Goal: Find contact information: Find contact information

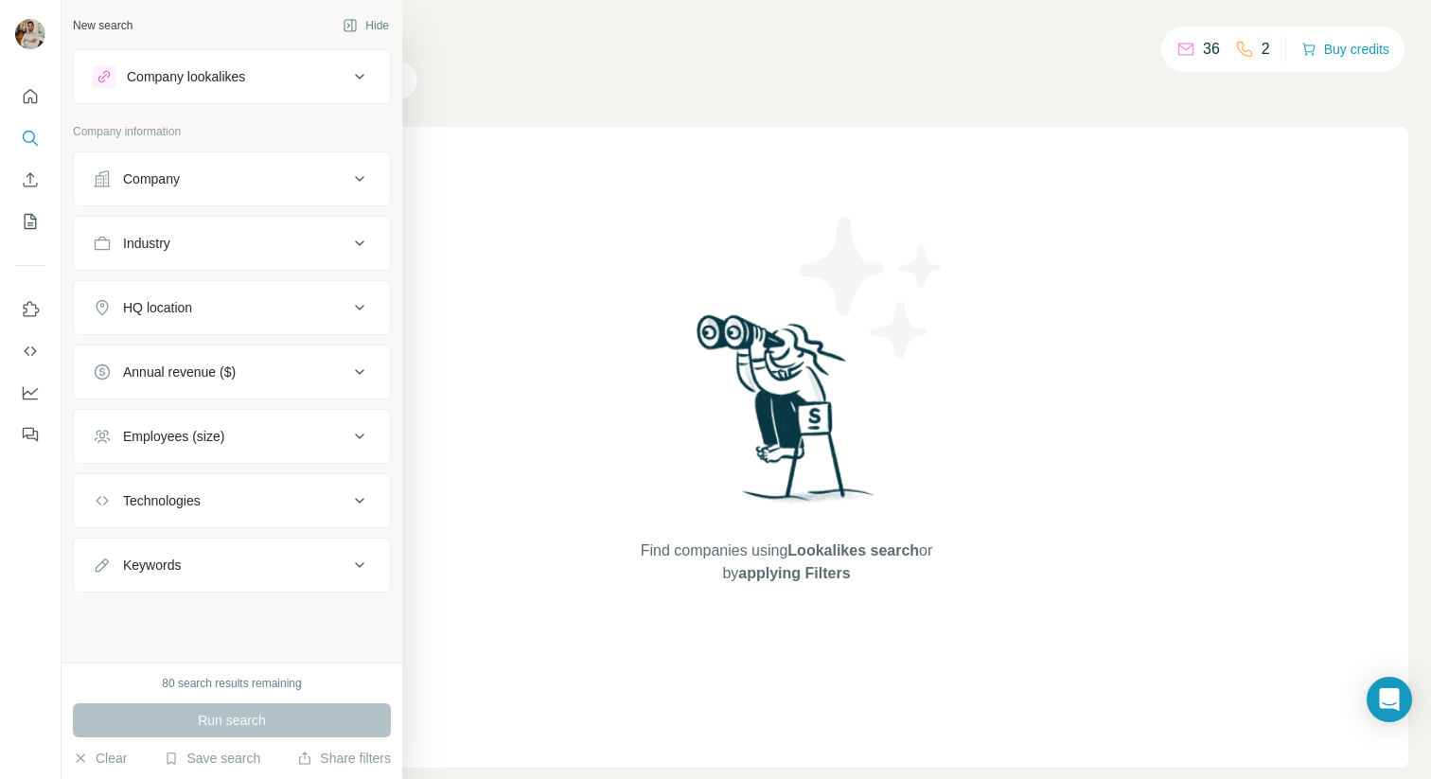
click at [220, 170] on div "Company" at bounding box center [220, 178] width 255 height 19
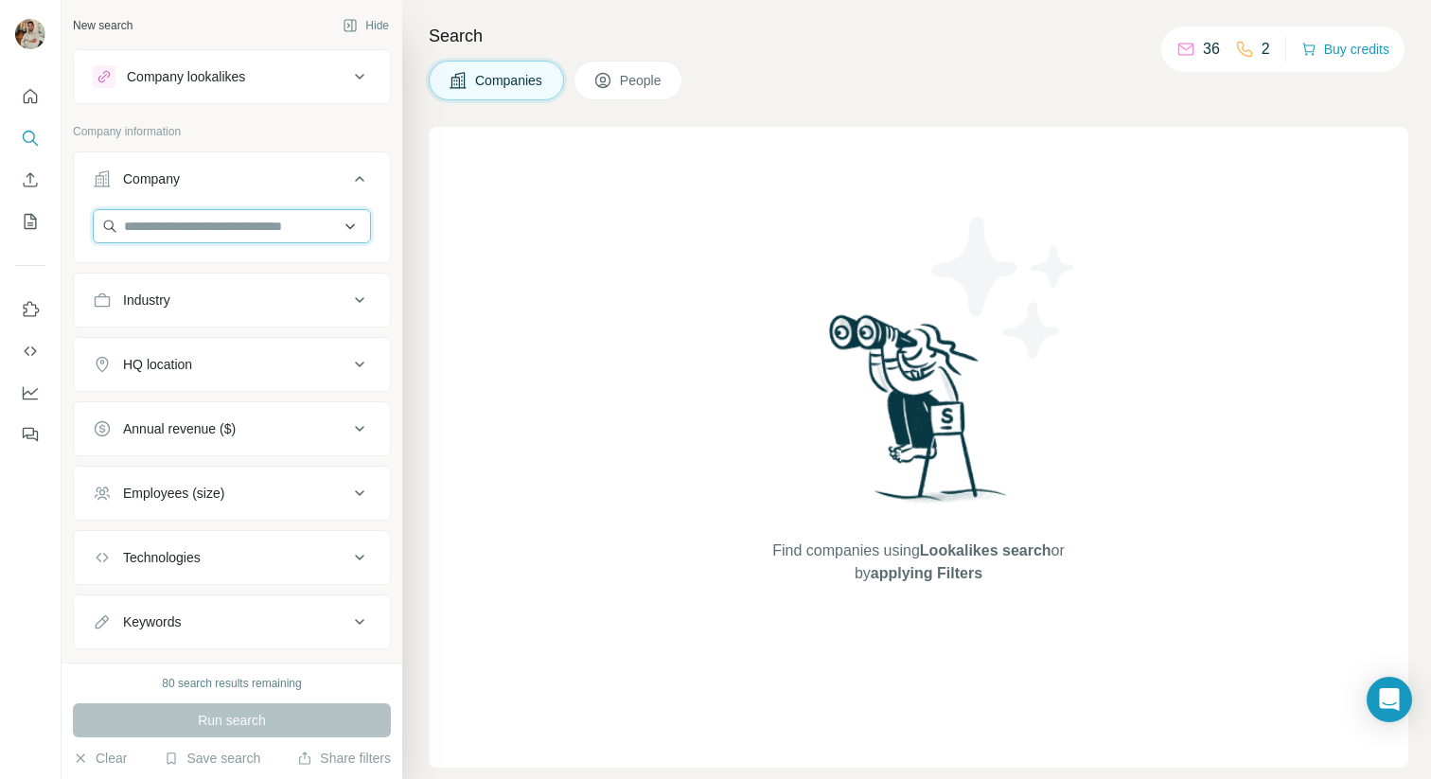
click at [227, 236] on input "text" at bounding box center [232, 226] width 278 height 34
type input "******"
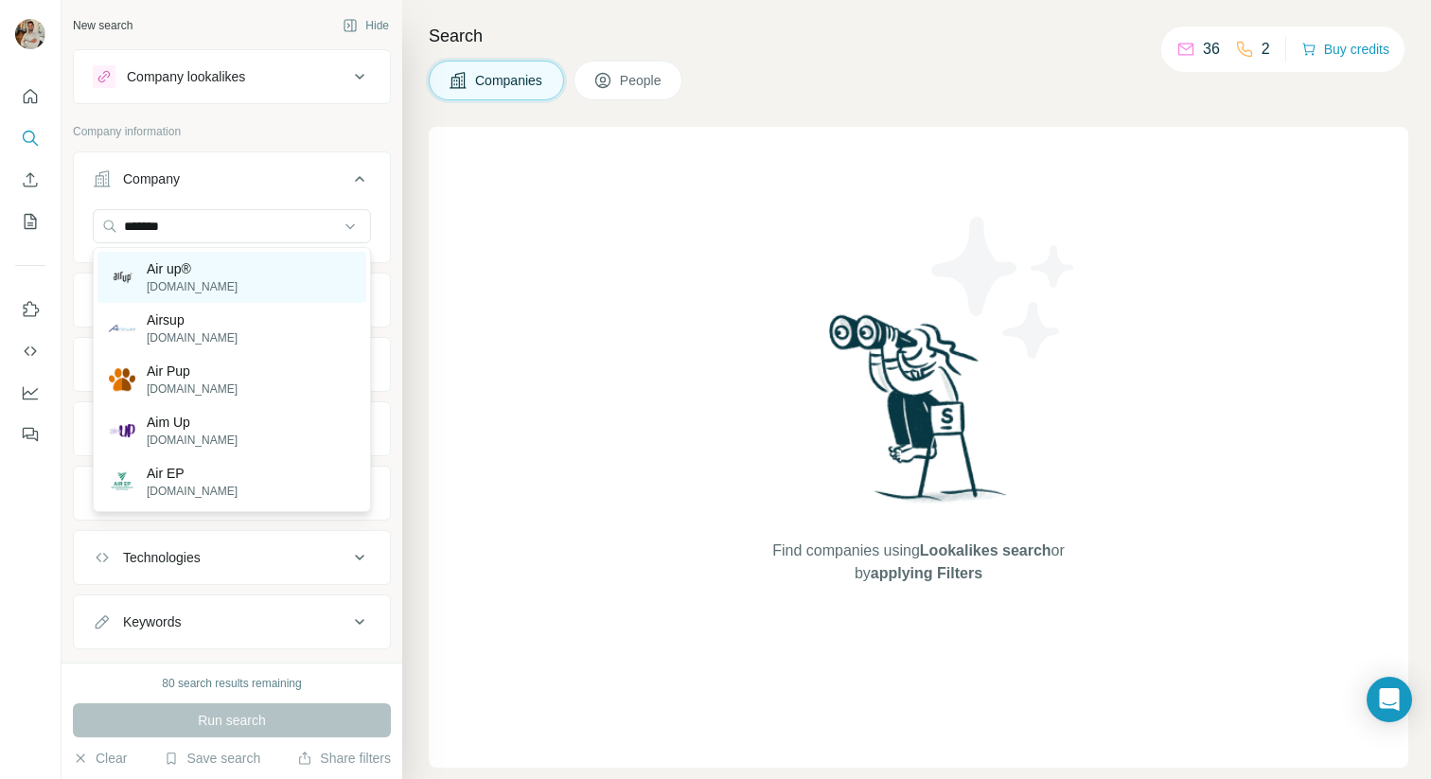
click at [212, 281] on div "Air up® [DOMAIN_NAME]" at bounding box center [231, 277] width 269 height 51
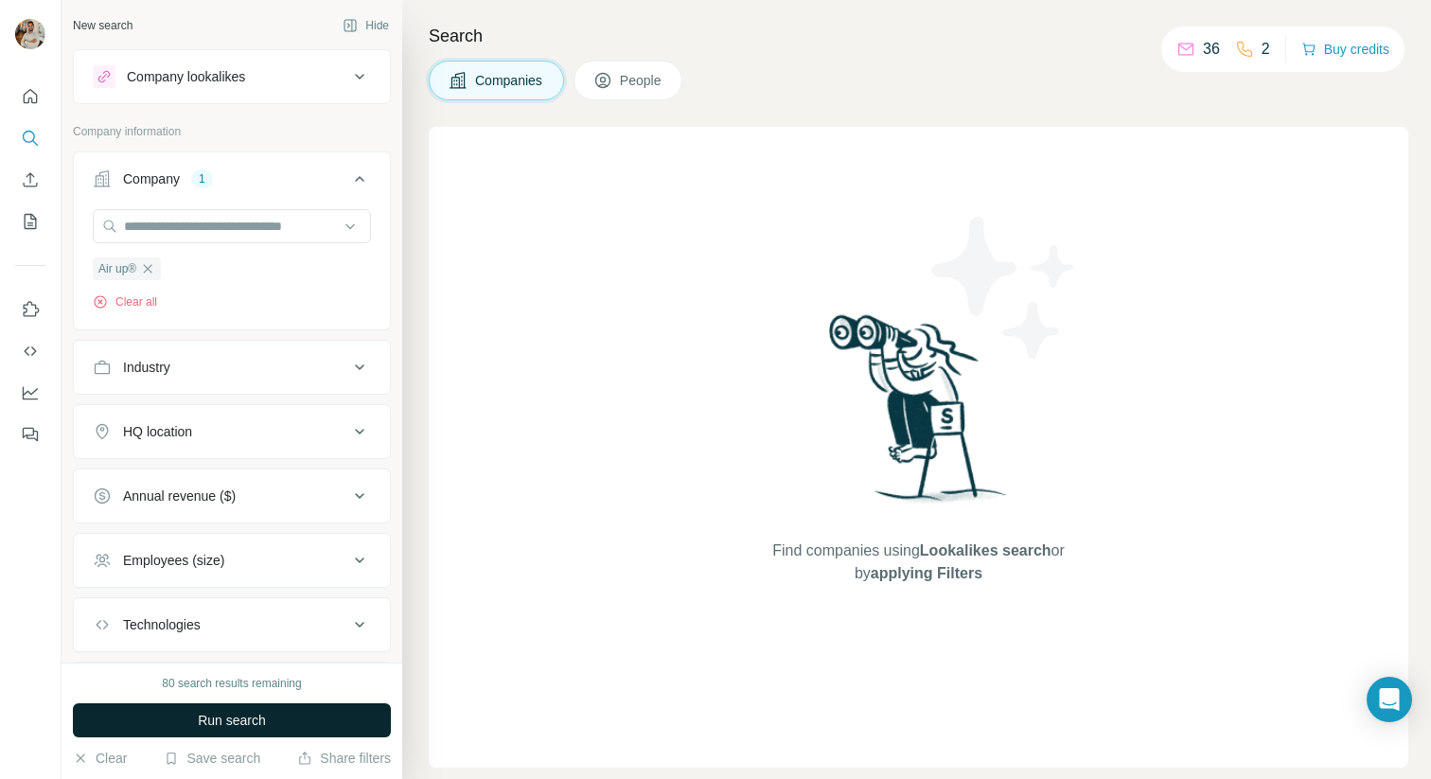
click at [288, 718] on button "Run search" at bounding box center [232, 720] width 318 height 34
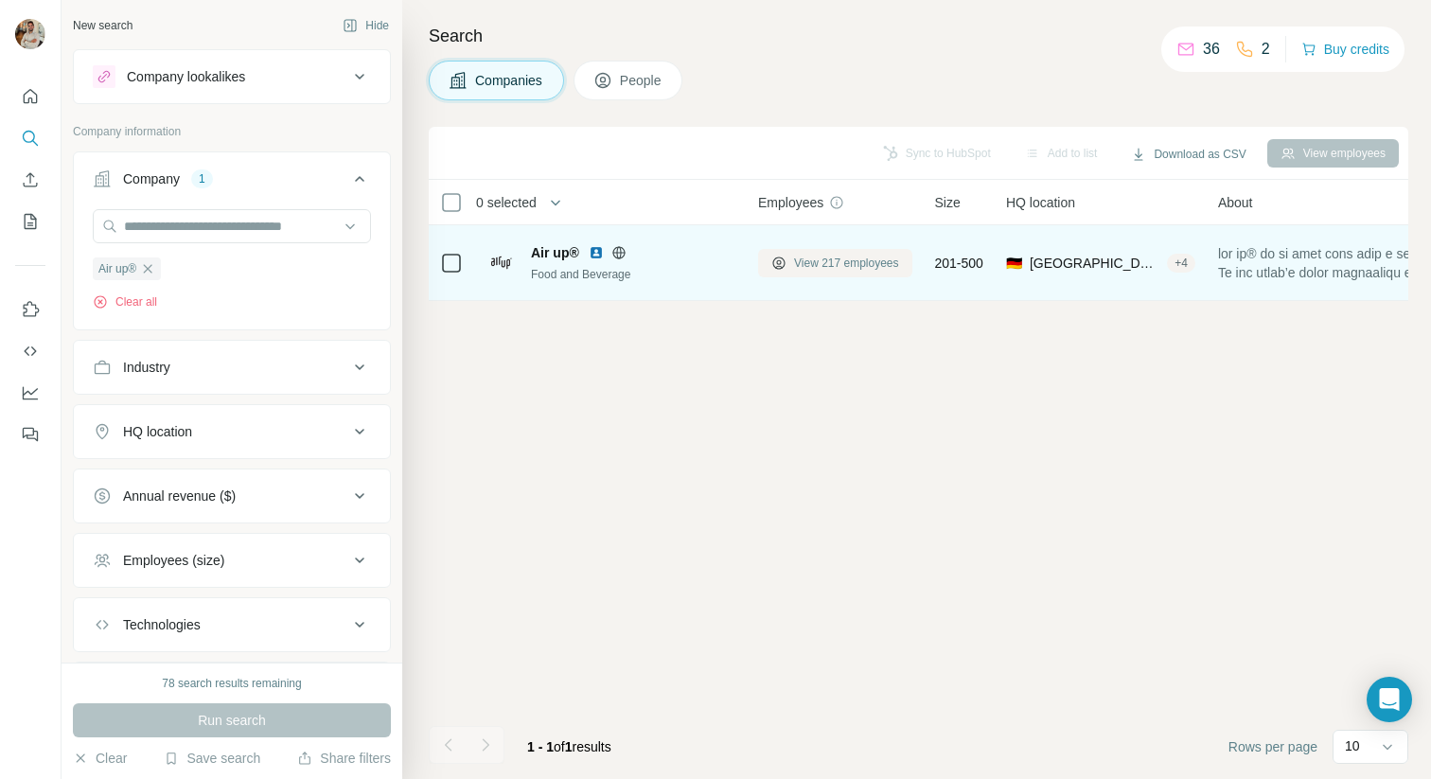
click at [832, 263] on span "View 217 employees" at bounding box center [846, 263] width 105 height 17
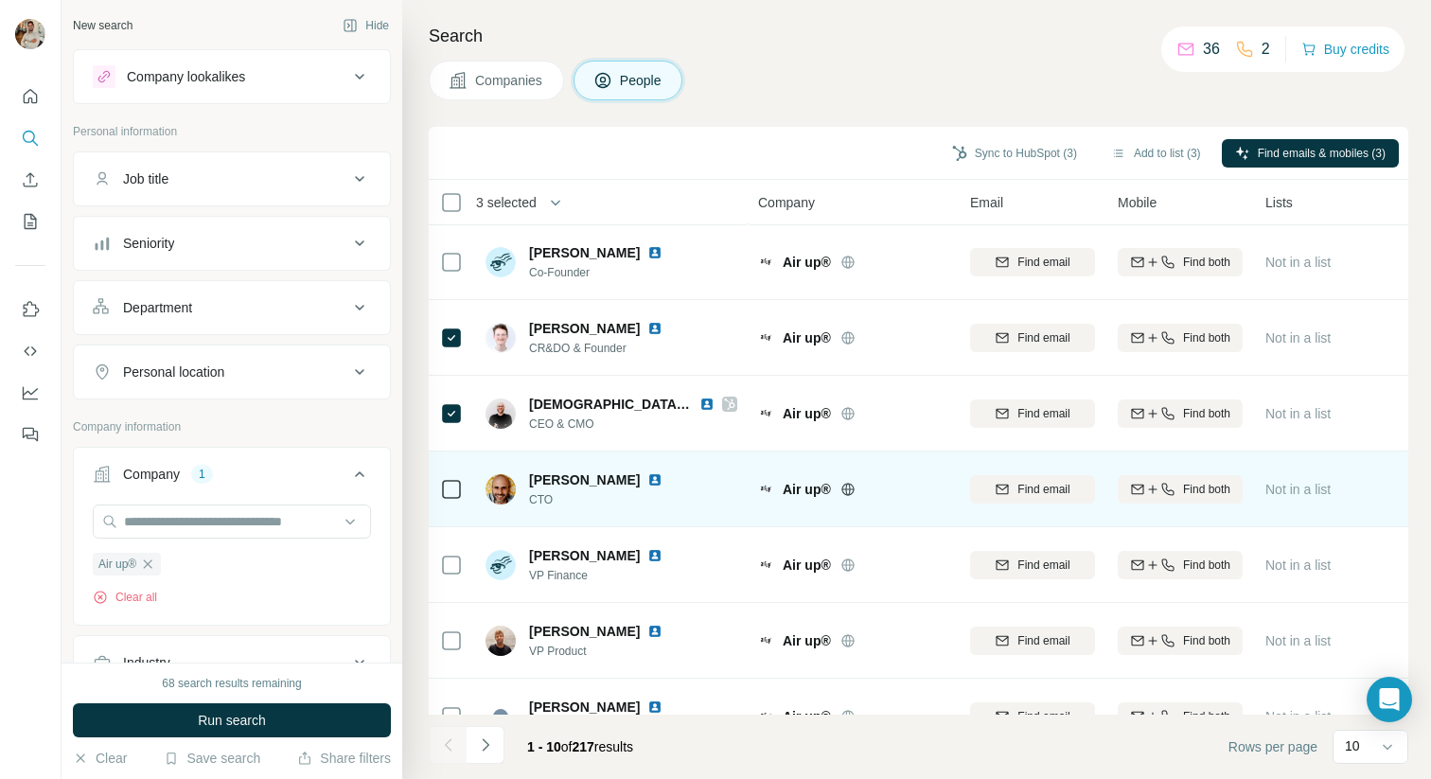
scroll to position [268, 0]
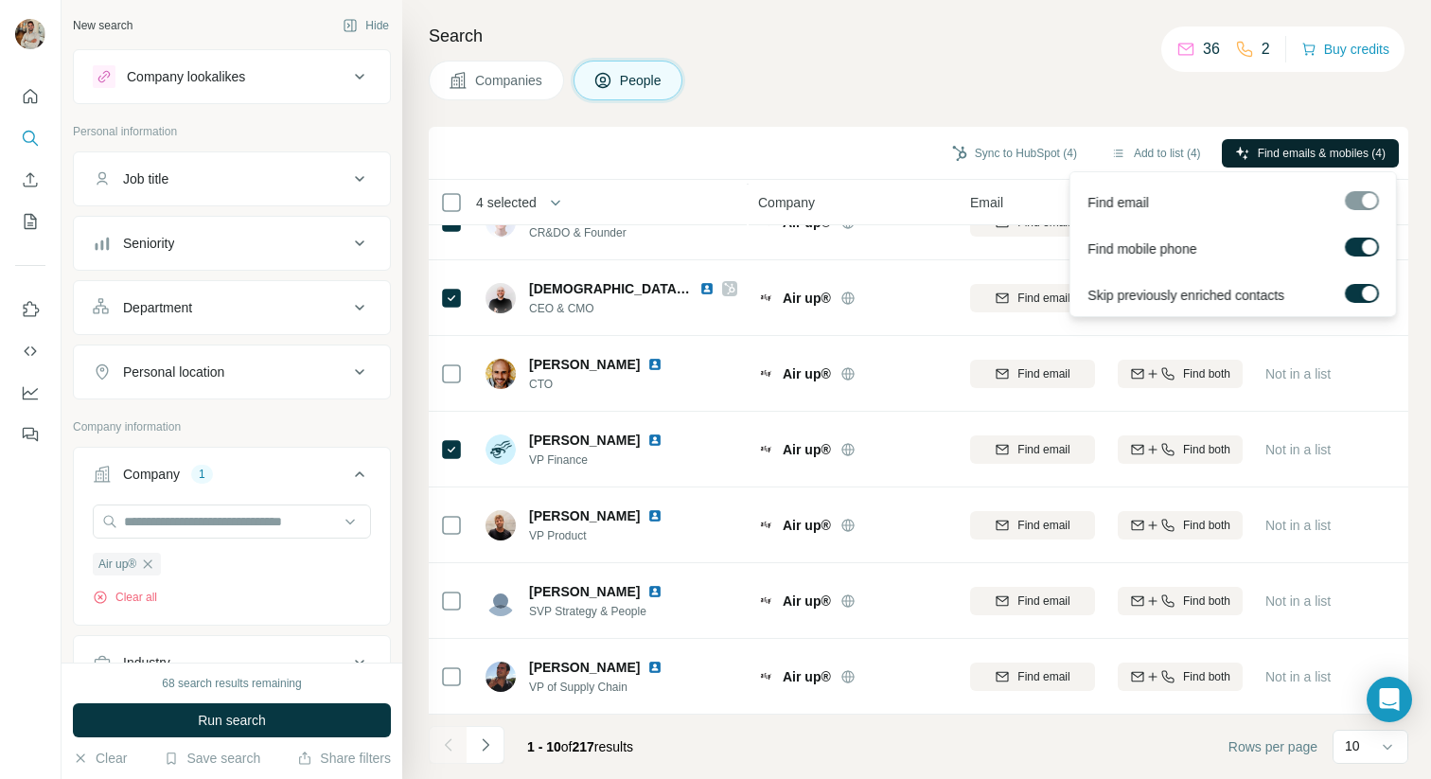
click at [1280, 147] on span "Find emails & mobiles (4)" at bounding box center [1321, 153] width 128 height 17
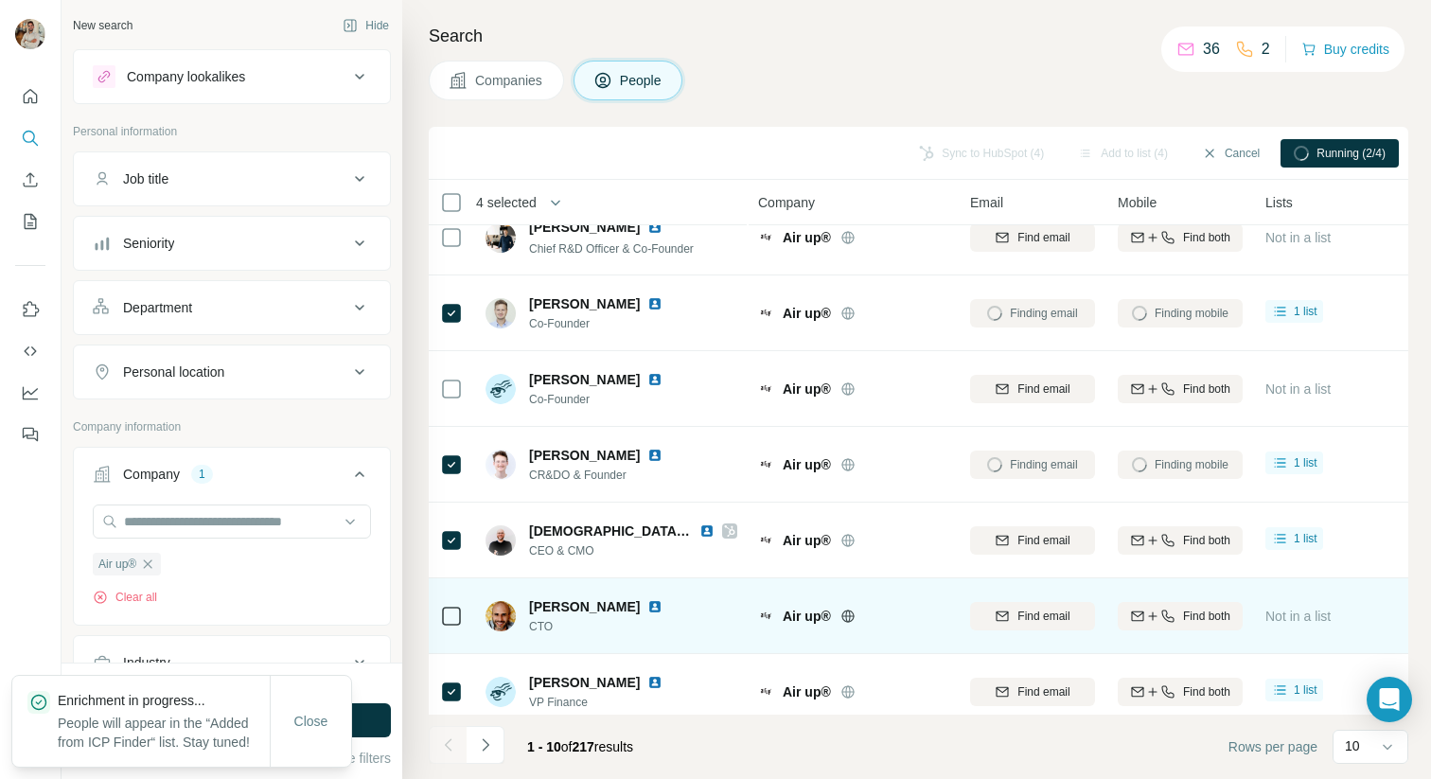
scroll to position [0, 0]
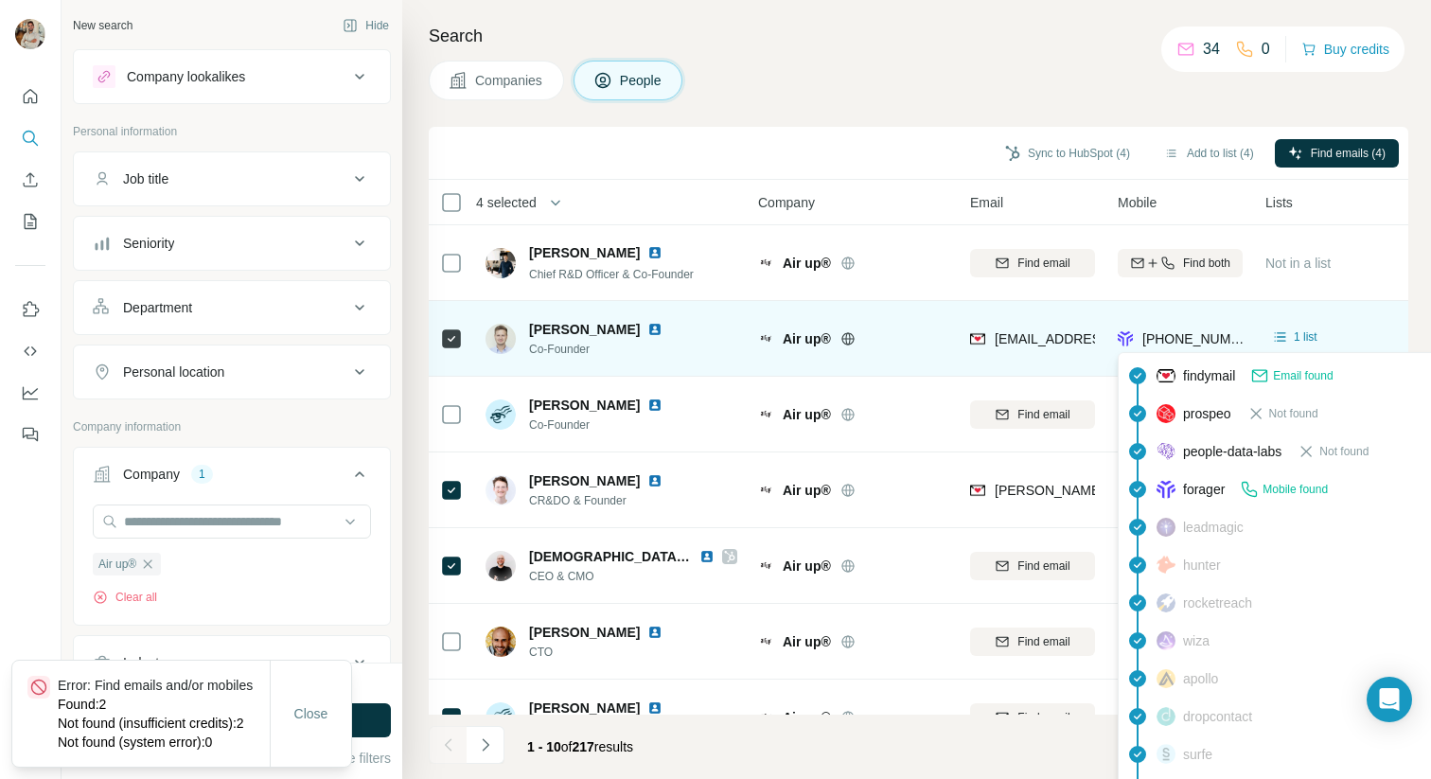
click at [1172, 340] on span "[PHONE_NUMBER]" at bounding box center [1201, 338] width 119 height 15
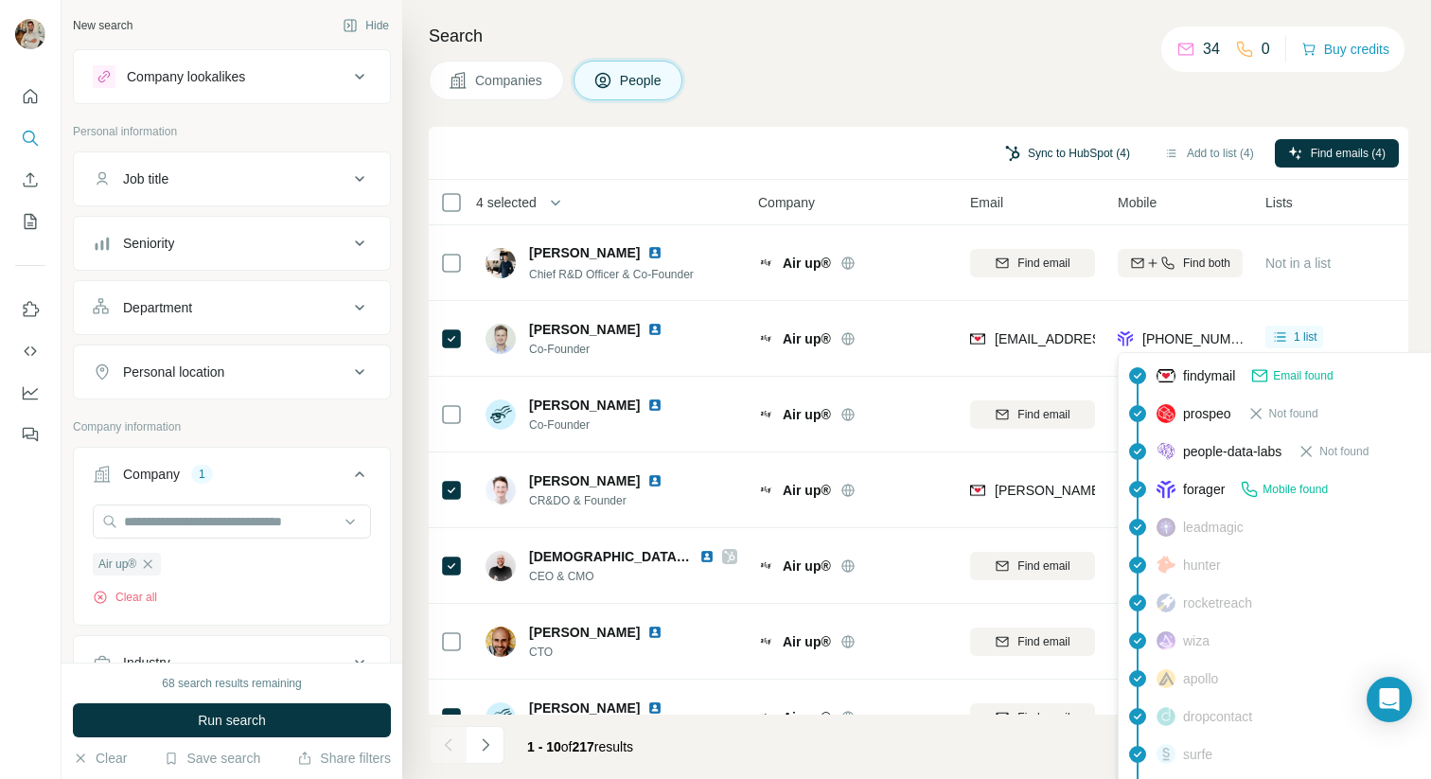
click at [1042, 164] on button "Sync to HubSpot (4)" at bounding box center [1067, 153] width 151 height 28
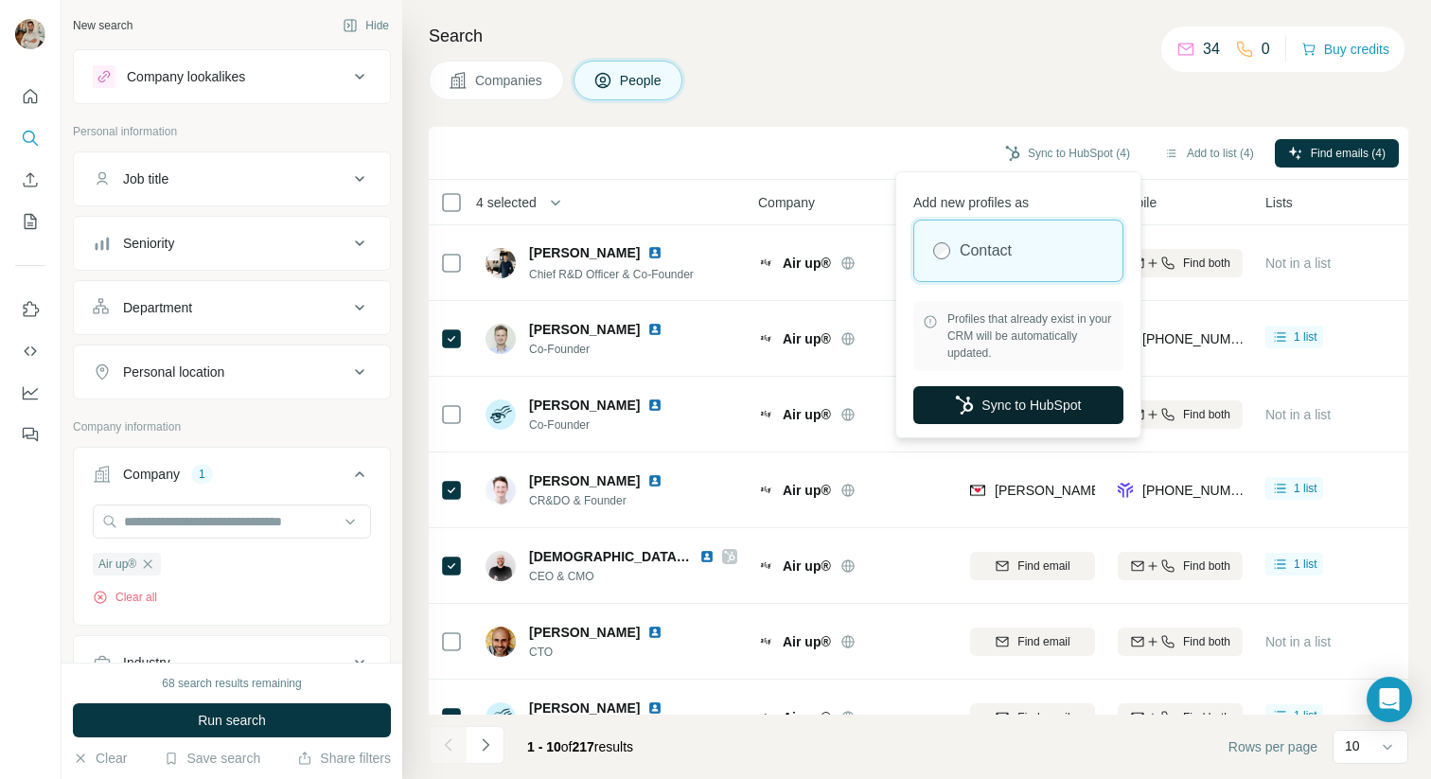
click at [980, 387] on button "Sync to HubSpot" at bounding box center [1018, 405] width 210 height 38
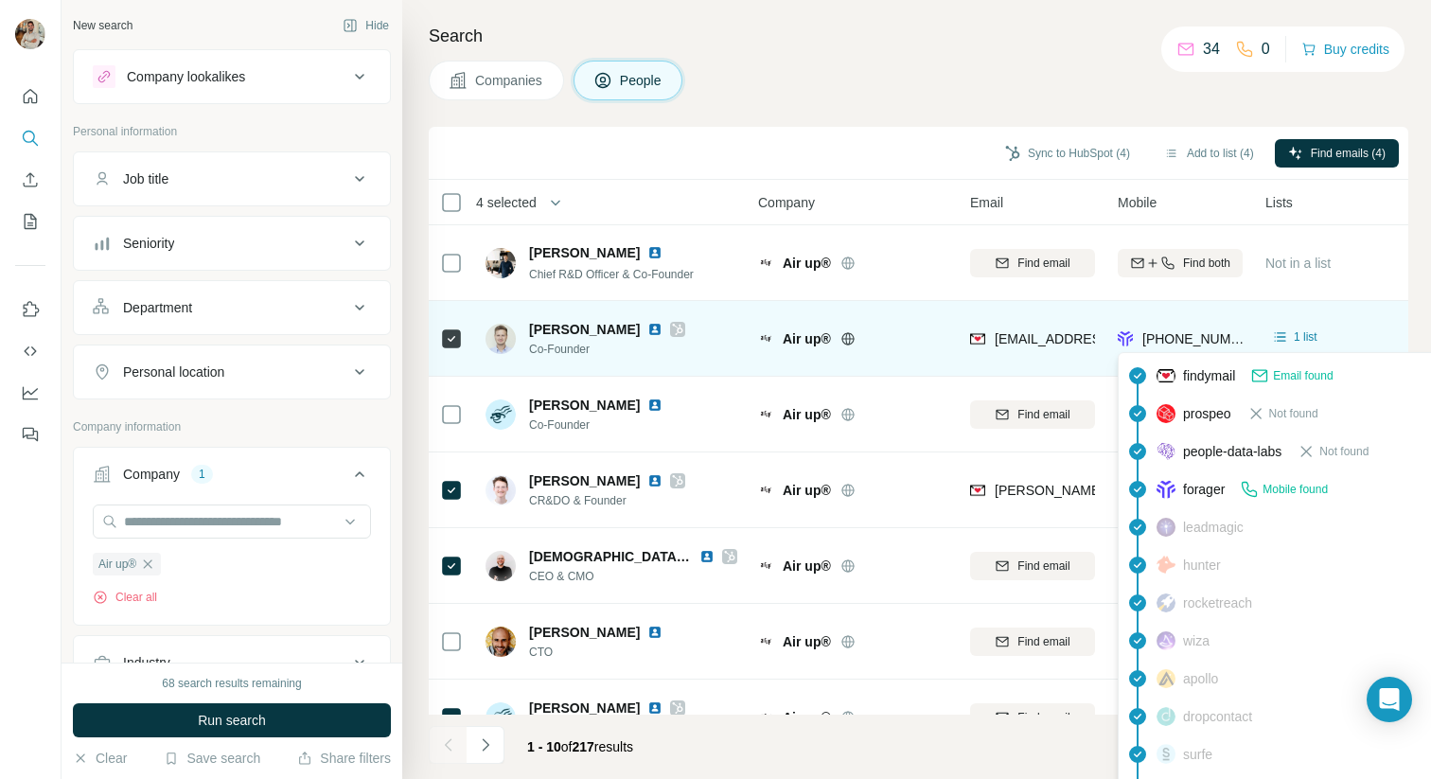
click at [1164, 339] on span "[PHONE_NUMBER]" at bounding box center [1201, 338] width 119 height 15
click at [1164, 346] on span "[PHONE_NUMBER]" at bounding box center [1194, 338] width 104 height 19
drag, startPoint x: 1144, startPoint y: 336, endPoint x: 1157, endPoint y: 335, distance: 13.3
click at [1153, 335] on span "[PHONE_NUMBER]" at bounding box center [1201, 338] width 119 height 15
click at [1157, 335] on span "[PHONE_NUMBER]" at bounding box center [1201, 338] width 119 height 15
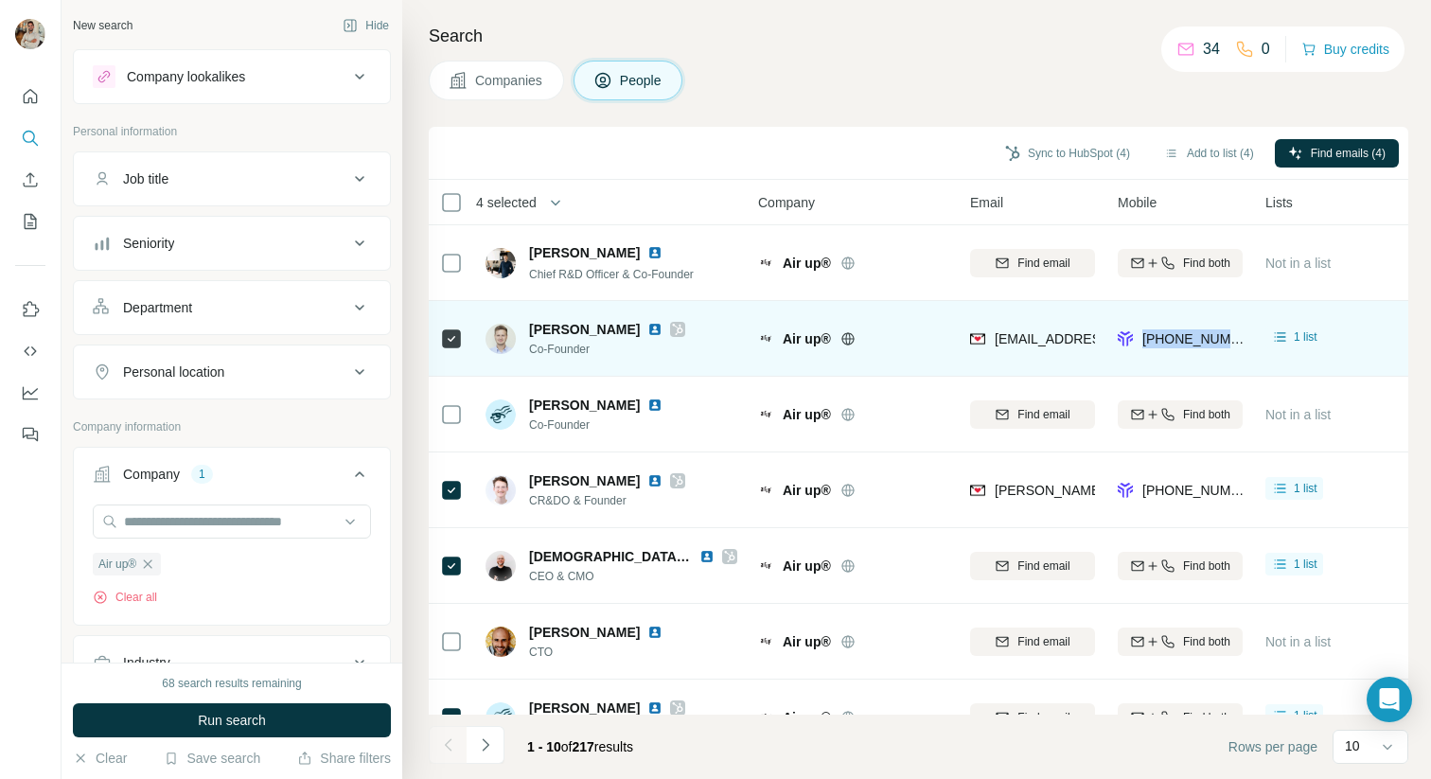
drag, startPoint x: 1146, startPoint y: 335, endPoint x: 1262, endPoint y: 325, distance: 116.8
click at [0, 0] on tr "[PERSON_NAME] Co-Founder Air up® [EMAIL_ADDRESS][DOMAIN_NAME] [PHONE_NUMBER] 1 …" at bounding box center [0, 0] width 0 height 0
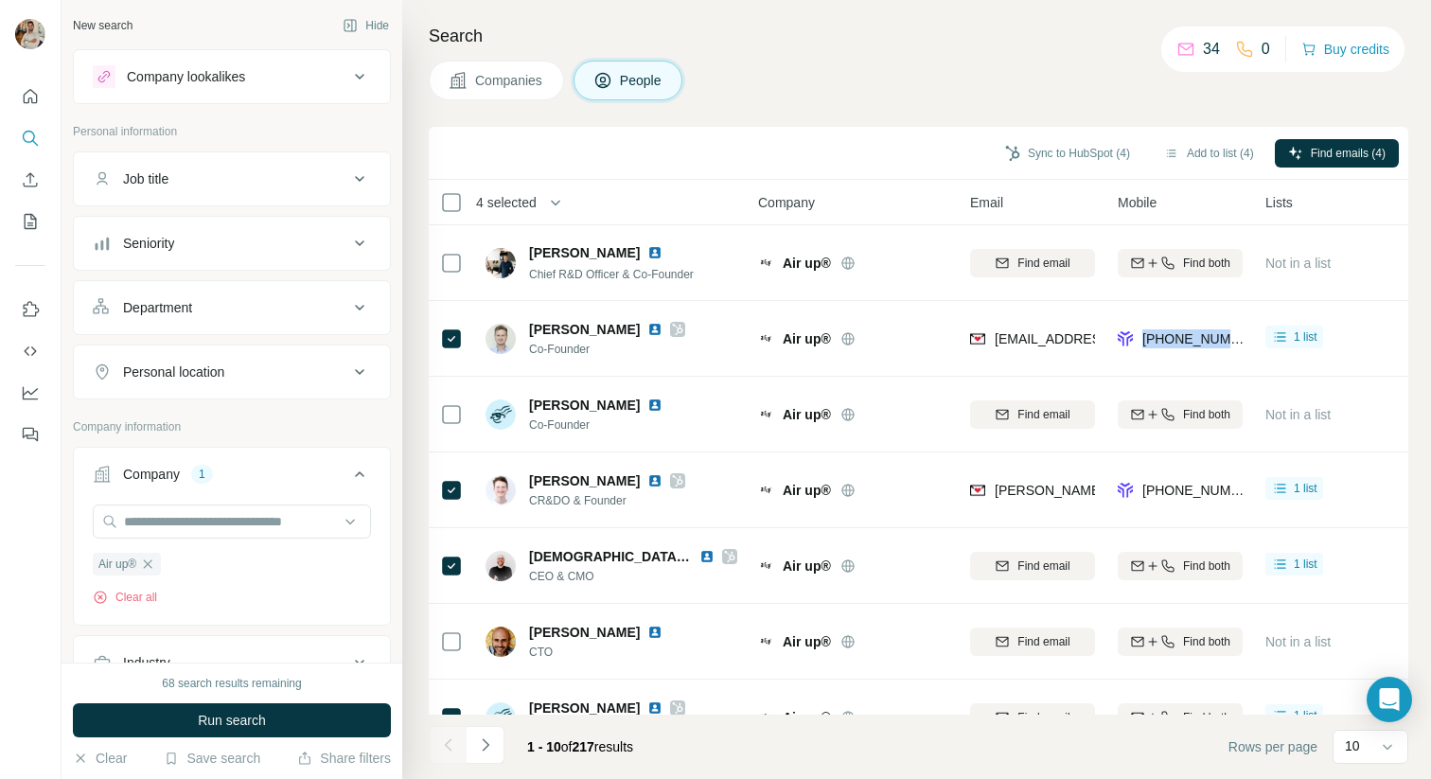
copy tr "[PHONE_NUMBER]"
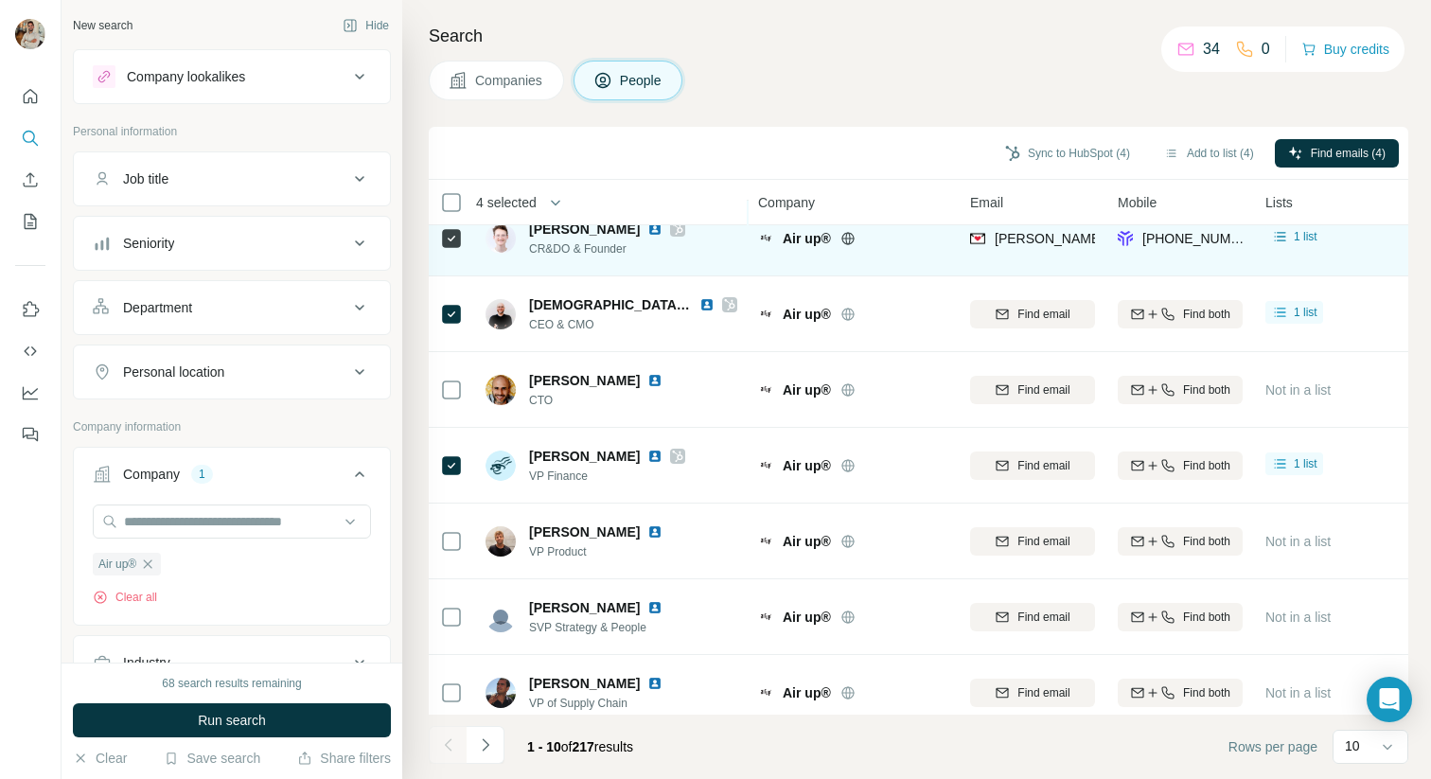
scroll to position [268, 0]
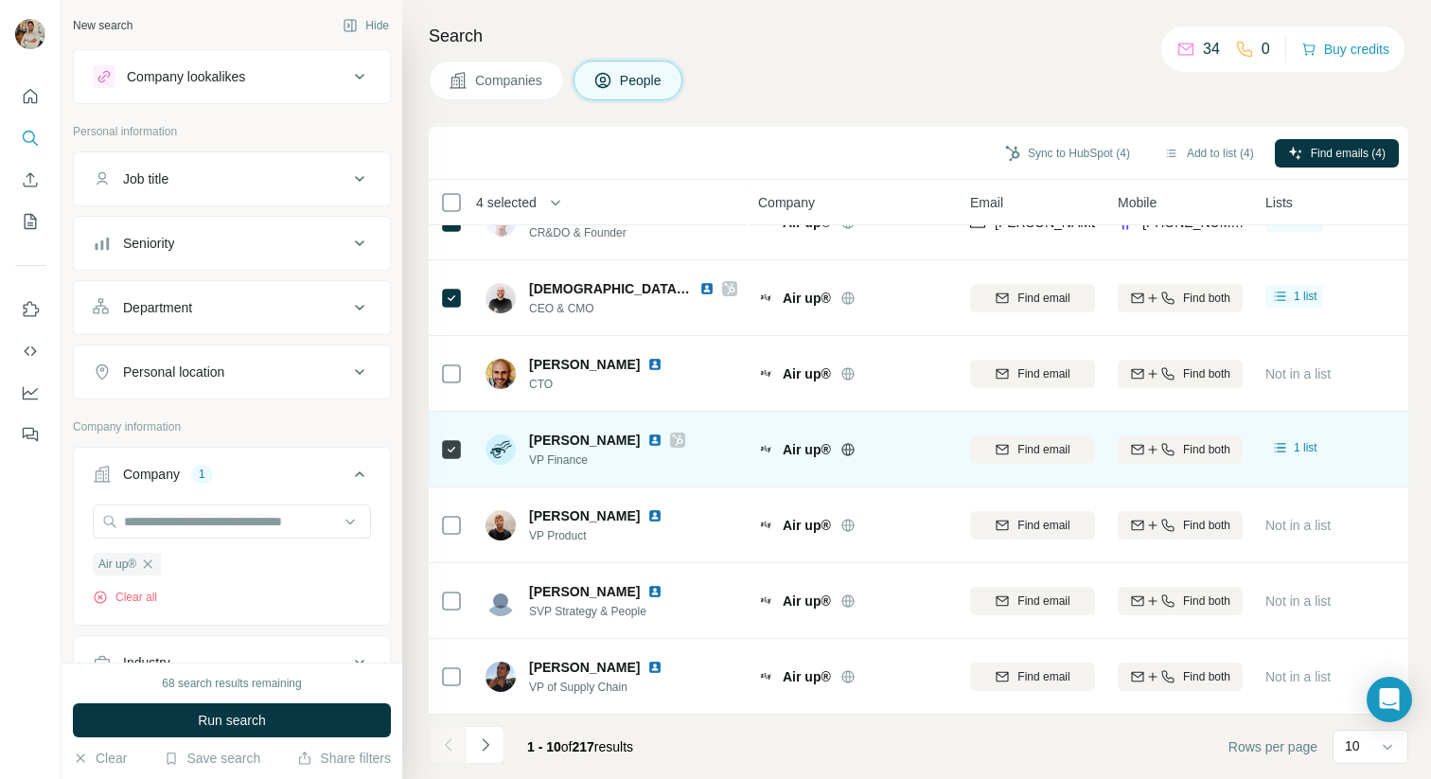
click at [647, 439] on img at bounding box center [654, 439] width 15 height 15
click at [1175, 457] on button "Find both" at bounding box center [1179, 449] width 125 height 28
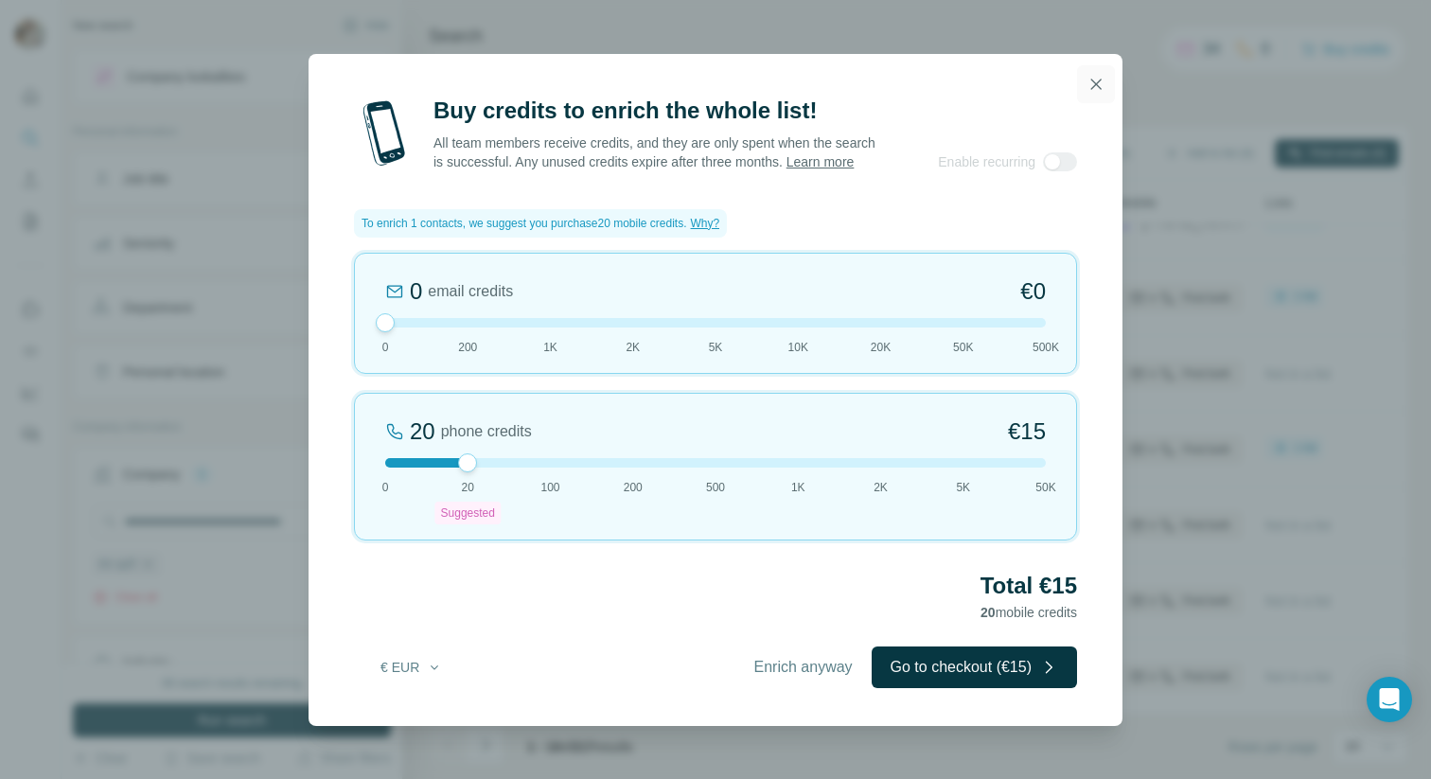
click at [1097, 84] on button "button" at bounding box center [1096, 84] width 38 height 38
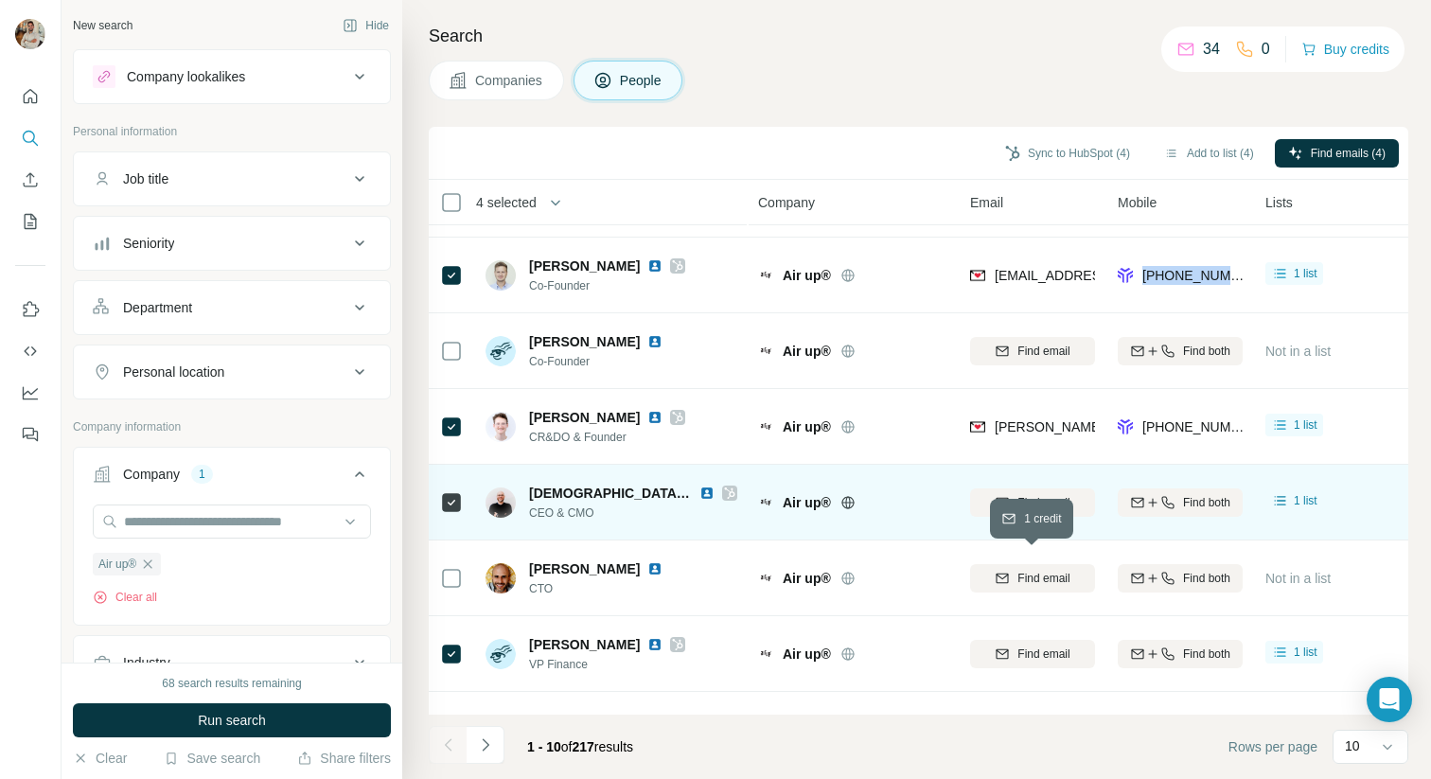
scroll to position [66, 0]
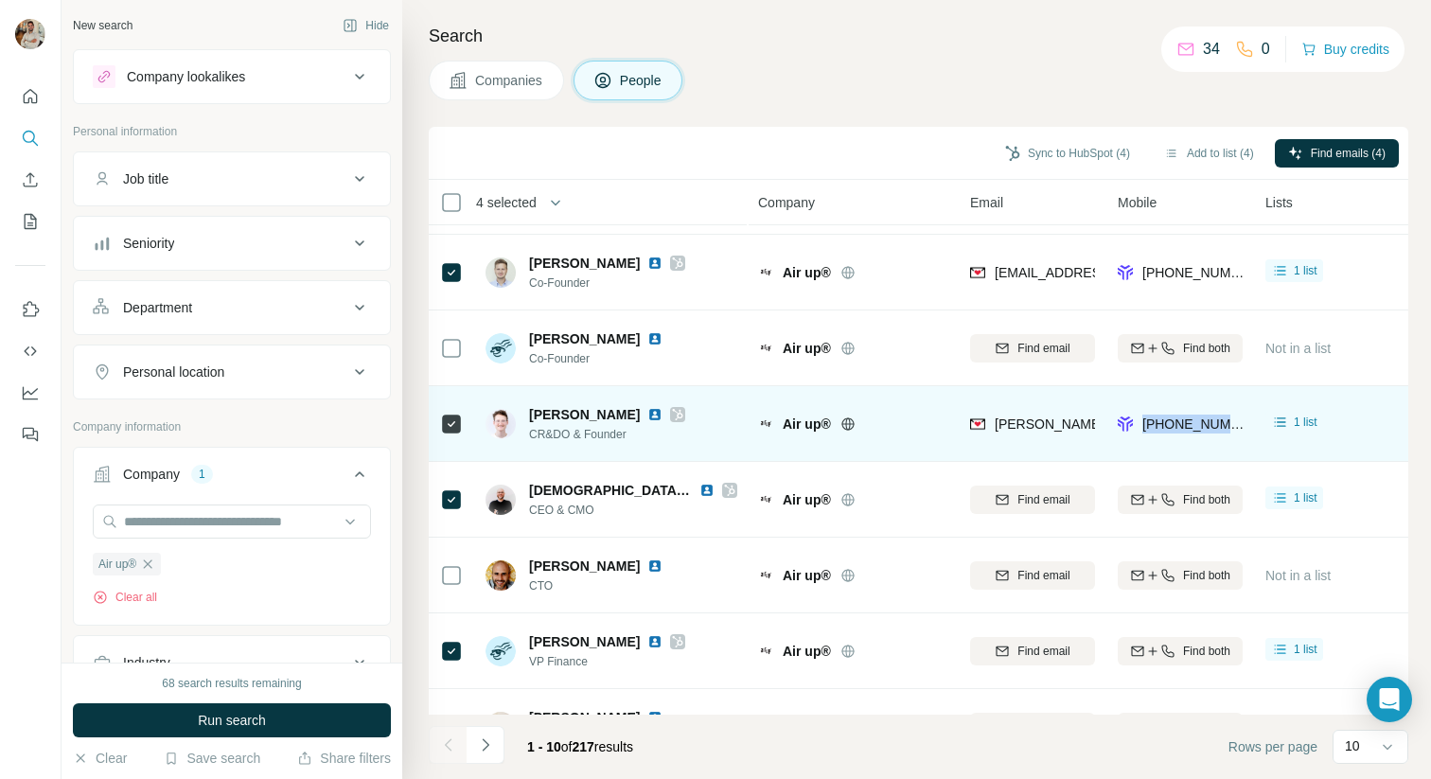
drag, startPoint x: 1142, startPoint y: 420, endPoint x: 1247, endPoint y: 424, distance: 105.1
click at [1247, 424] on td "[PHONE_NUMBER]" at bounding box center [1180, 424] width 148 height 76
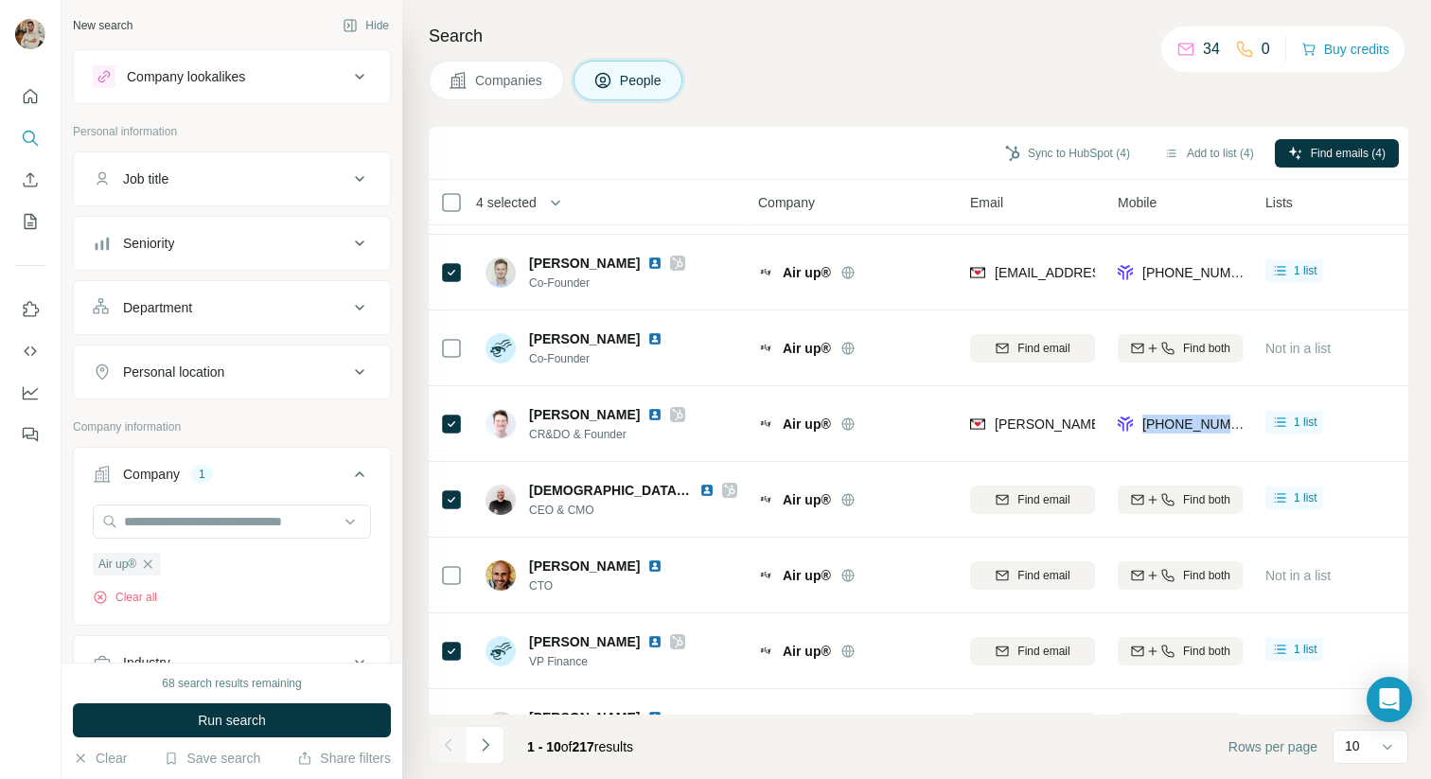
copy span "[PHONE_NUMBER]"
